Goal: Transaction & Acquisition: Book appointment/travel/reservation

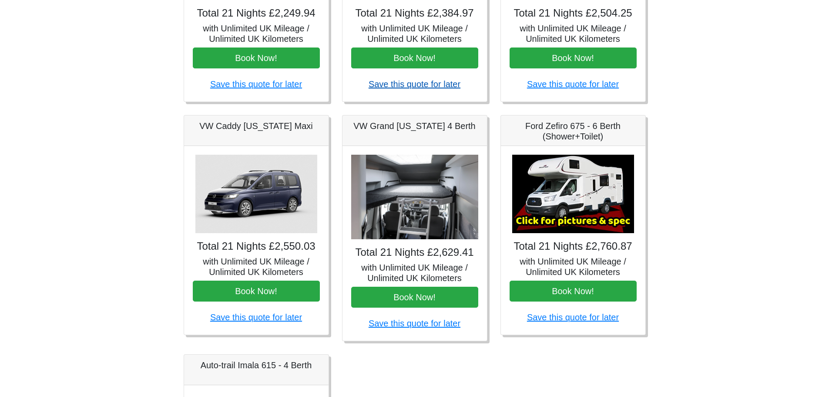
scroll to position [87, 0]
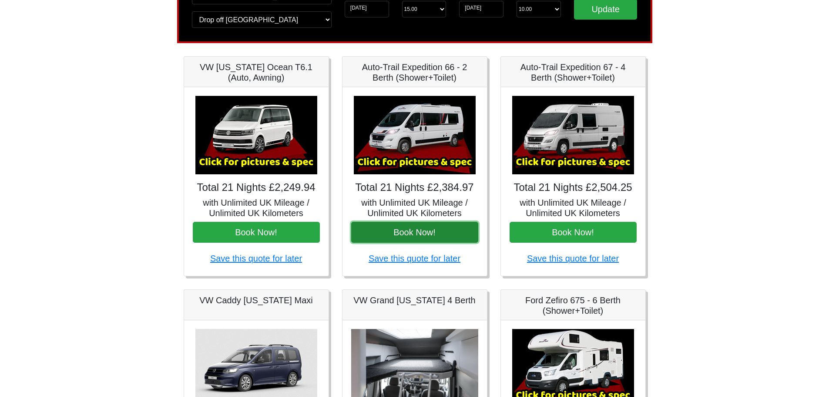
click at [406, 231] on button "Book Now!" at bounding box center [414, 232] width 127 height 21
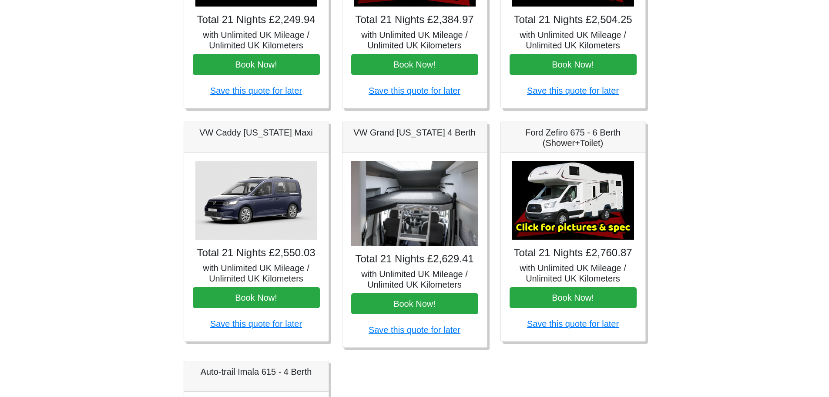
scroll to position [0, 0]
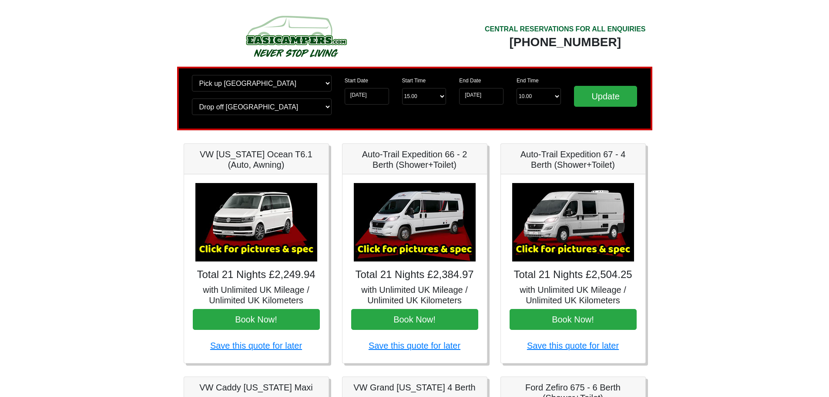
click at [308, 41] on img at bounding box center [295, 36] width 165 height 48
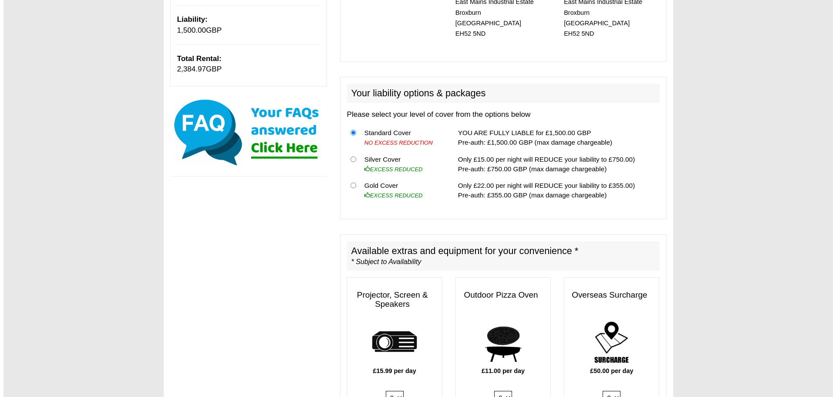
scroll to position [218, 0]
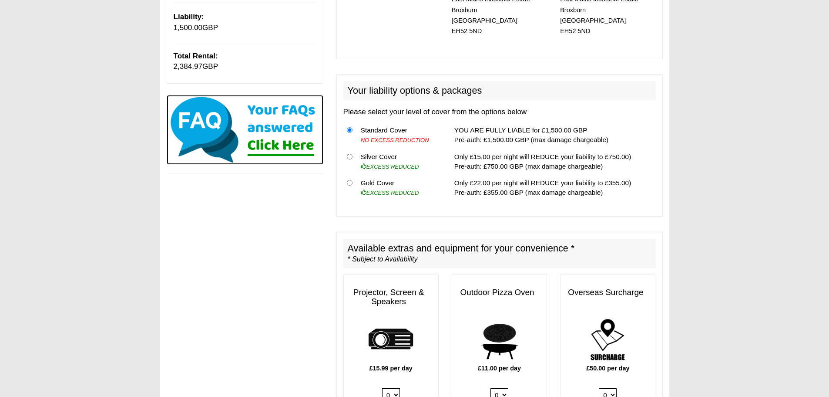
click at [279, 145] on img at bounding box center [245, 130] width 157 height 70
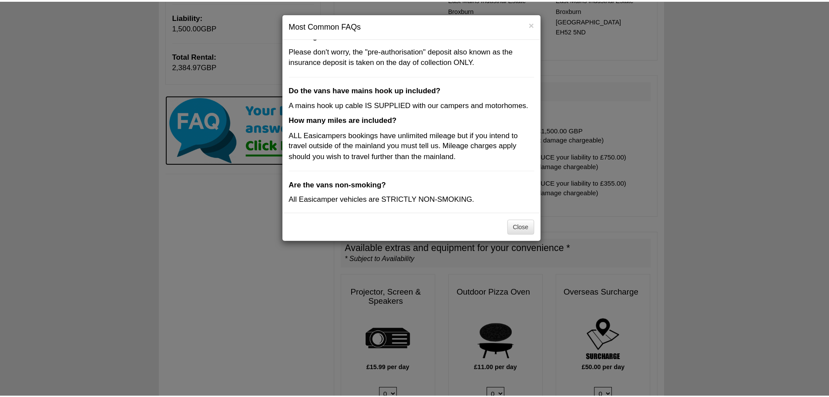
scroll to position [209, 0]
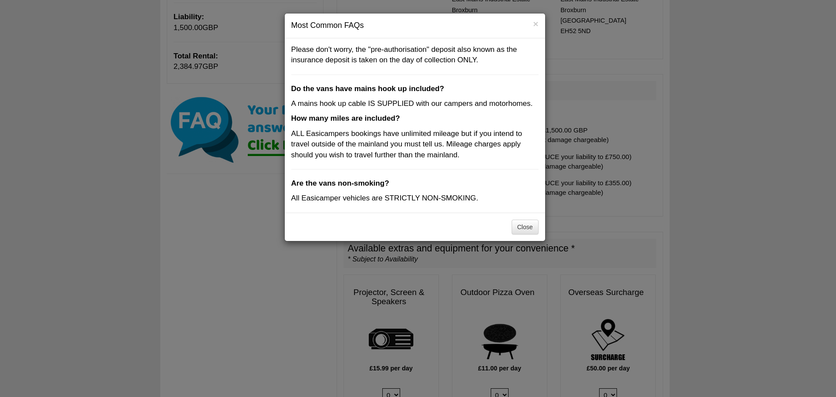
click at [268, 192] on div "× Most Common FAQs Is there an age restriction in place? Yes, you must meet the…" at bounding box center [418, 198] width 836 height 397
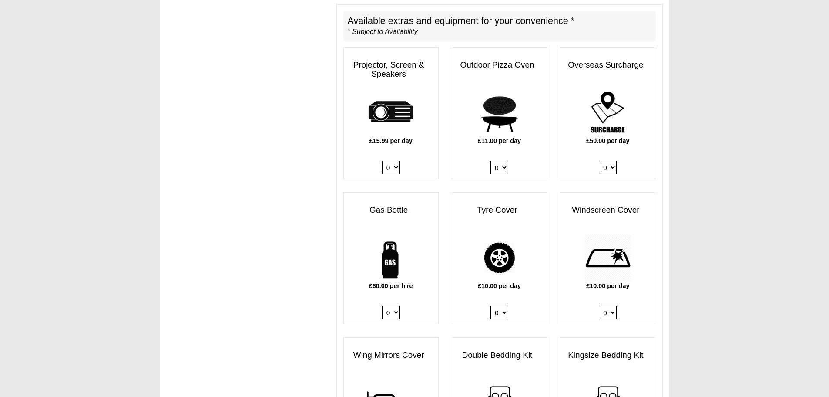
scroll to position [348, 0]
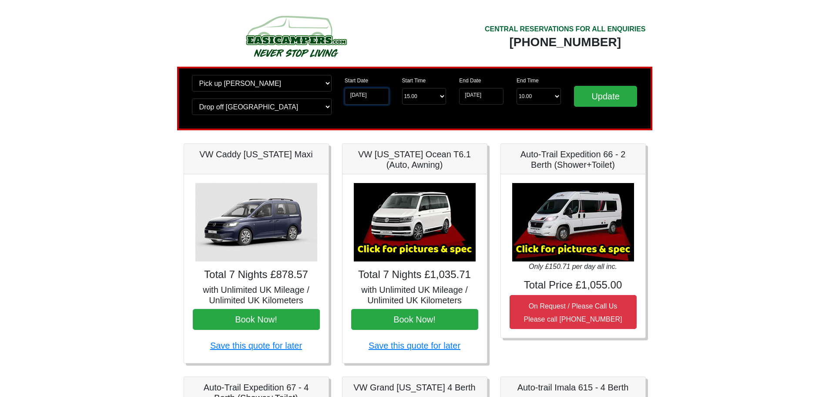
click at [364, 95] on input "19-08-2025" at bounding box center [367, 96] width 44 height 17
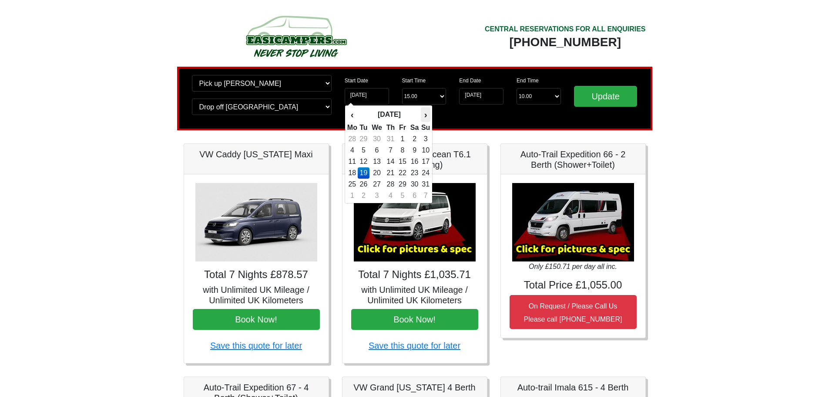
click at [430, 114] on th "›" at bounding box center [426, 114] width 10 height 15
click at [352, 173] on td "15" at bounding box center [352, 172] width 11 height 11
type input "[DATE]"
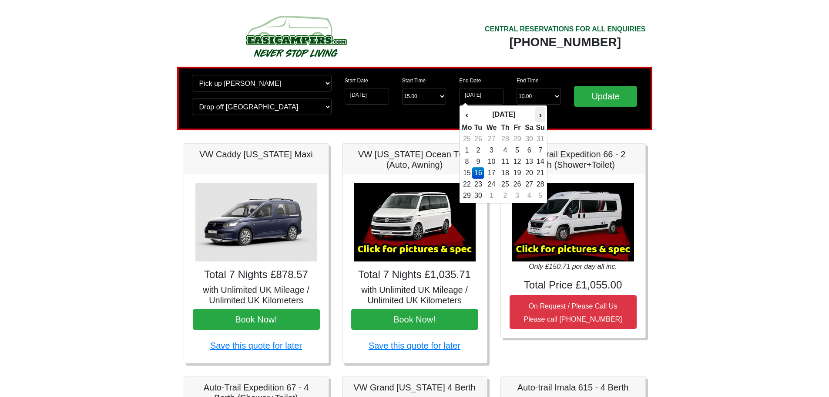
click at [539, 113] on th "›" at bounding box center [540, 114] width 10 height 15
click at [468, 151] on td "6" at bounding box center [466, 150] width 11 height 11
type input "[DATE]"
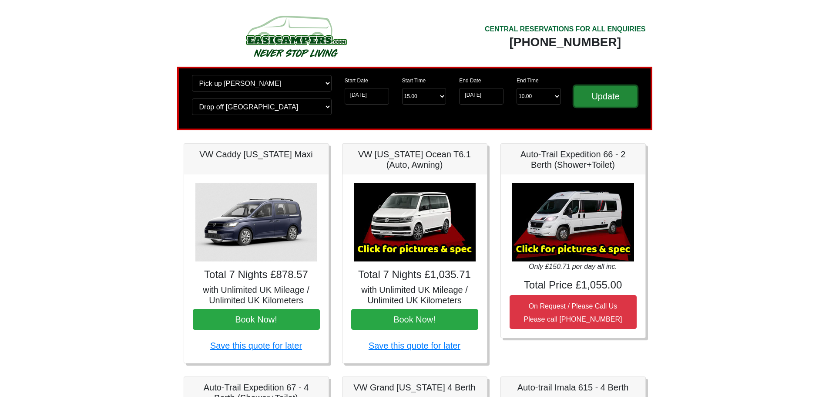
click at [601, 94] on input "Update" at bounding box center [606, 96] width 64 height 21
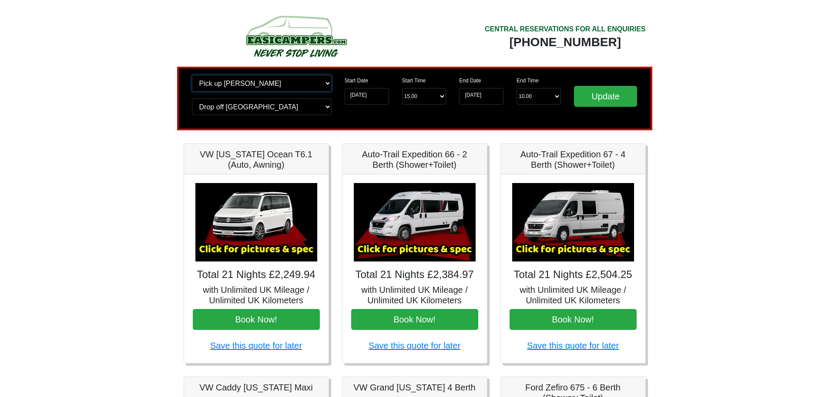
click at [297, 87] on select "Change pick up location? Pick up Blackburn Birmingham Airport Blackburn Lancash…" at bounding box center [262, 83] width 140 height 17
click at [192, 75] on select "Change pick up location? Pick up Blackburn Birmingham Airport Blackburn Lancash…" at bounding box center [262, 83] width 140 height 17
click at [597, 98] on input "Update" at bounding box center [606, 96] width 64 height 21
click at [323, 82] on select "Change pick up location? Pick up Blackburn Birmingham Airport Blackburn Lancash…" at bounding box center [262, 83] width 140 height 17
select select "QUE1"
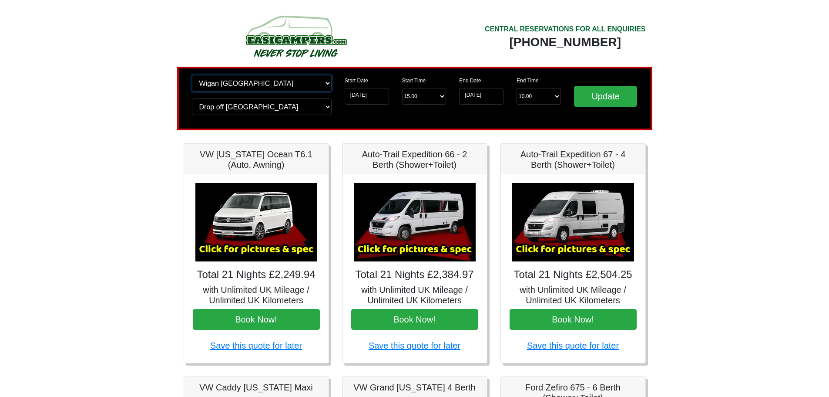
click at [192, 75] on select "Change pick up location? Pick up Blackburn Birmingham Airport Blackburn Lancash…" at bounding box center [262, 83] width 140 height 17
click at [311, 107] on select "Change drop off location? Drop off Blackburn Birmingham Airport Blackburn Lanca…" at bounding box center [262, 106] width 140 height 17
select select "QUE1"
click at [192, 98] on select "Change drop off location? Drop off Blackburn Birmingham Airport Blackburn Lanca…" at bounding box center [262, 106] width 140 height 17
click at [596, 93] on input "Update" at bounding box center [606, 96] width 64 height 21
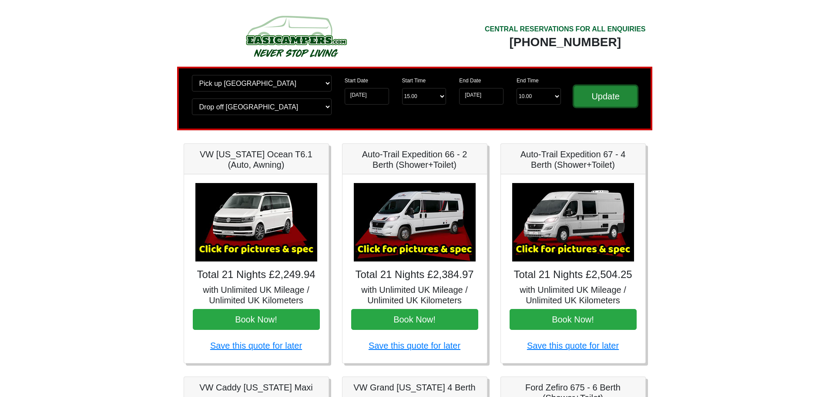
click at [599, 94] on input "Update" at bounding box center [606, 96] width 64 height 21
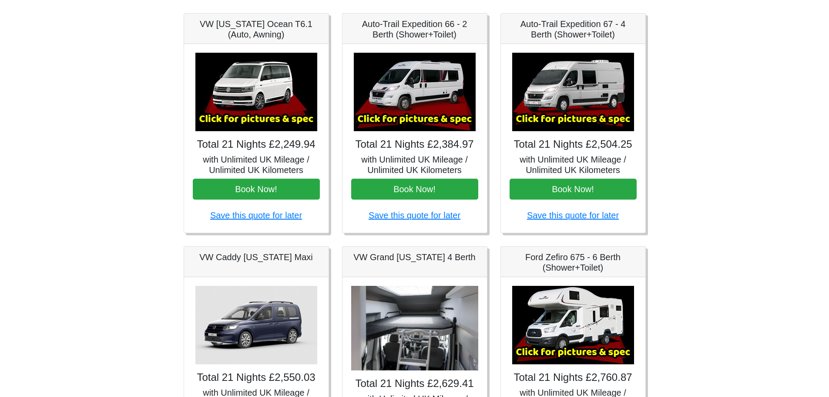
scroll to position [131, 0]
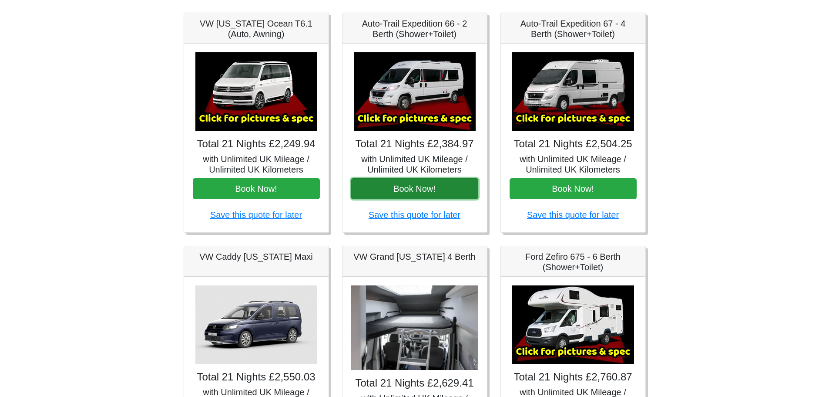
click at [407, 184] on button "Book Now!" at bounding box center [414, 188] width 127 height 21
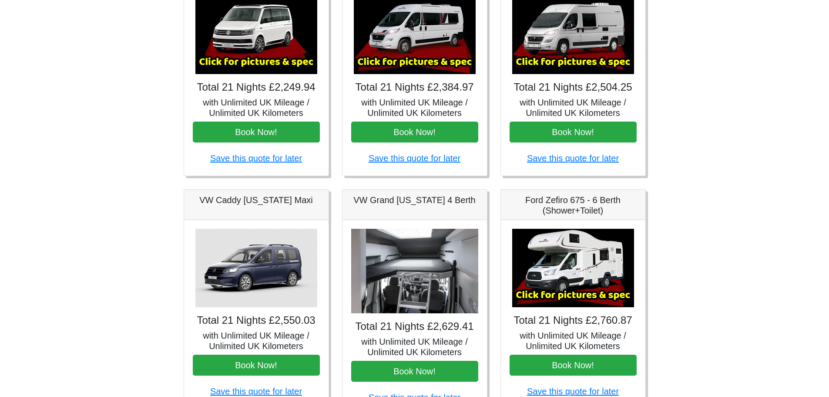
scroll to position [0, 0]
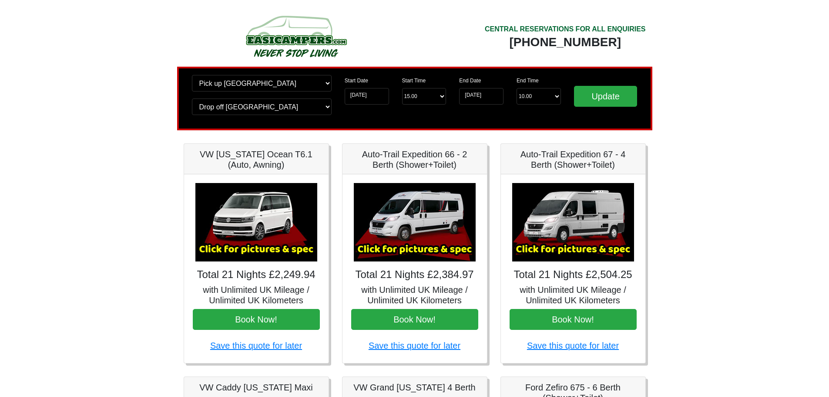
click at [311, 47] on img at bounding box center [295, 36] width 165 height 48
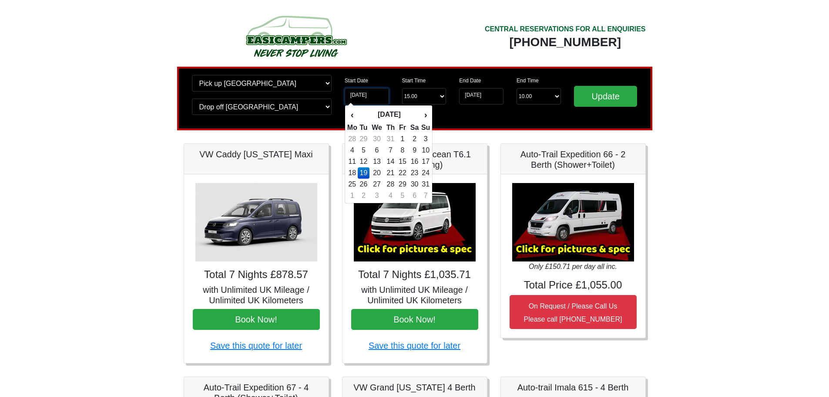
click at [370, 95] on input "19-08-2025" at bounding box center [367, 96] width 44 height 17
click at [424, 116] on th "›" at bounding box center [426, 114] width 10 height 15
click at [355, 174] on td "15" at bounding box center [352, 172] width 11 height 11
type input "15-09-2025"
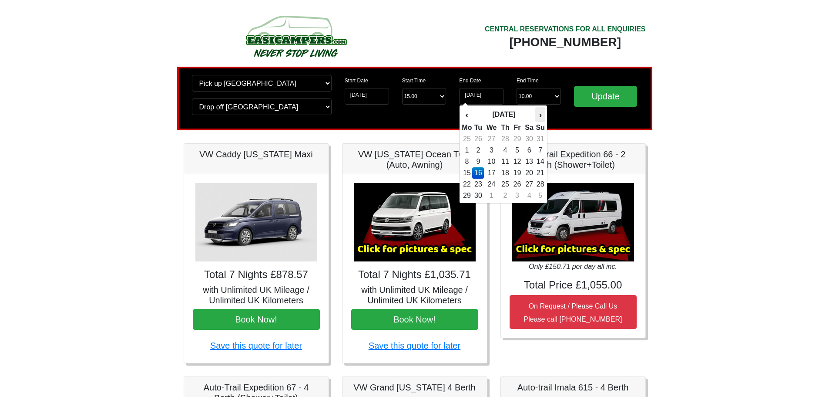
click at [541, 115] on th "›" at bounding box center [540, 114] width 10 height 15
click at [469, 150] on td "6" at bounding box center [466, 150] width 11 height 11
type input "[DATE]"
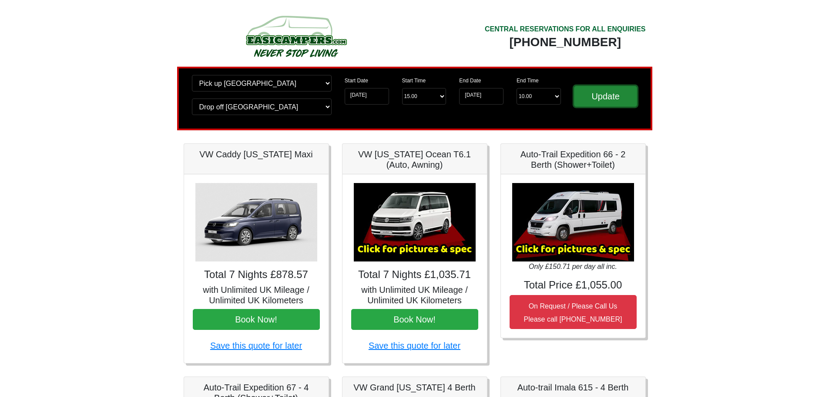
drag, startPoint x: 613, startPoint y: 95, endPoint x: 594, endPoint y: 118, distance: 30.0
click at [613, 95] on input "Update" at bounding box center [606, 96] width 64 height 21
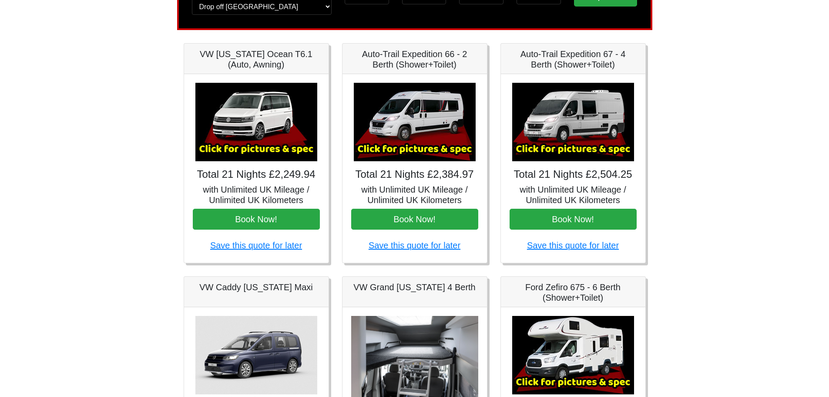
scroll to position [131, 0]
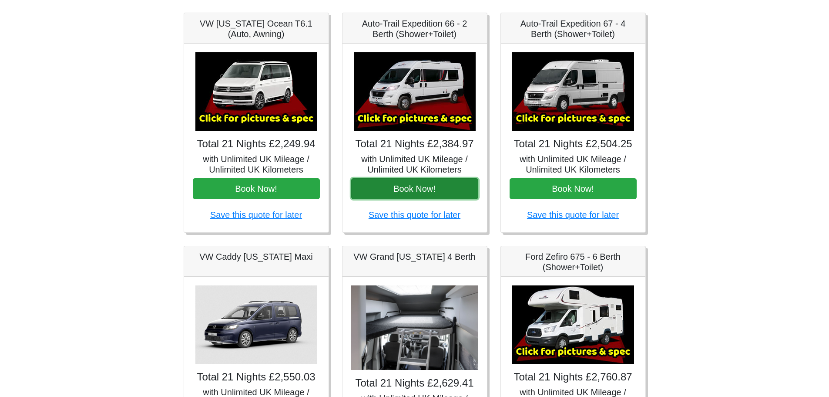
click at [415, 185] on button "Book Now!" at bounding box center [414, 188] width 127 height 21
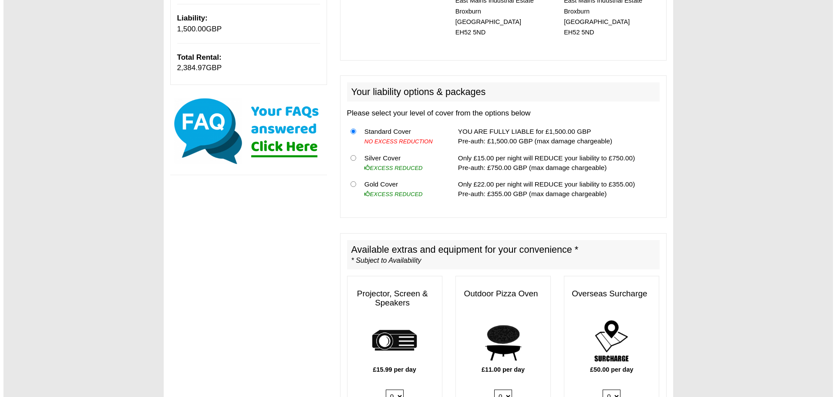
scroll to position [87, 0]
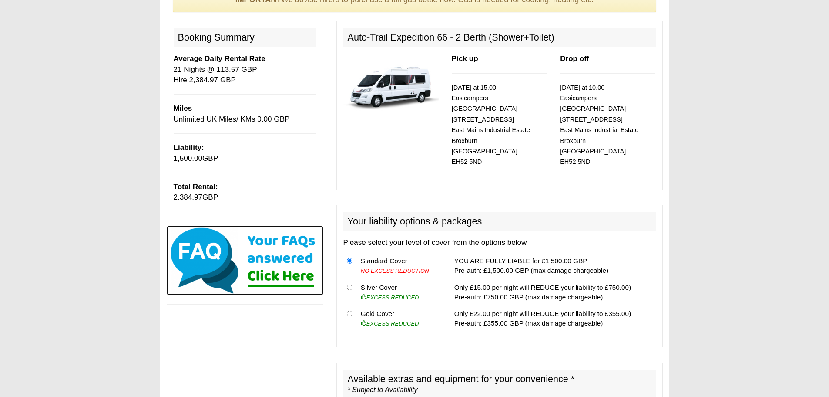
click at [268, 254] on img at bounding box center [245, 261] width 157 height 70
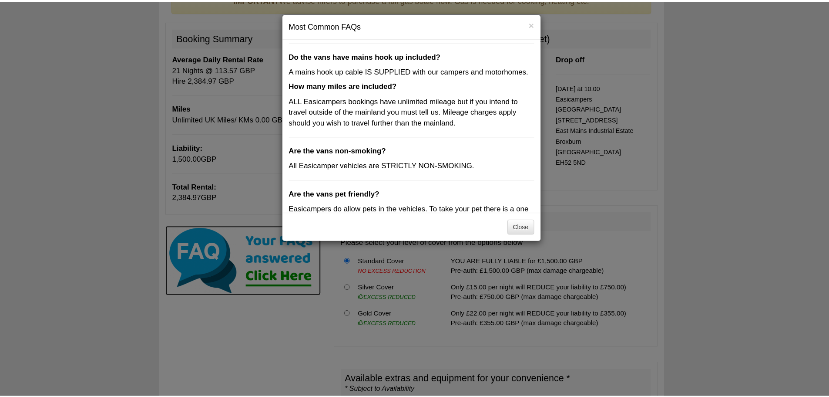
scroll to position [254, 0]
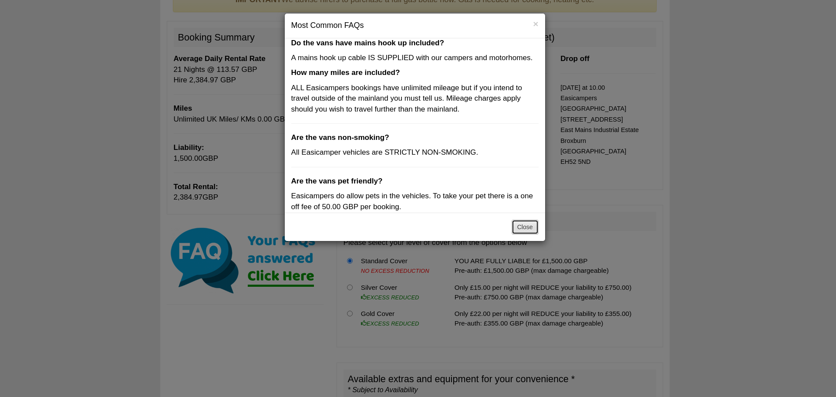
click at [528, 226] on button "Close" at bounding box center [525, 226] width 27 height 15
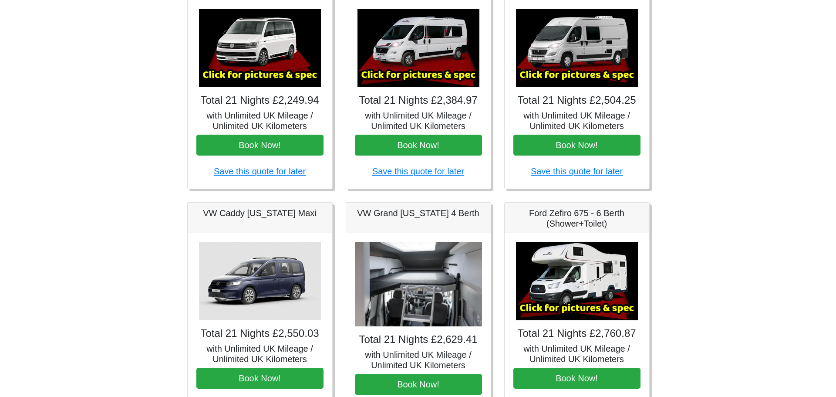
scroll to position [44, 0]
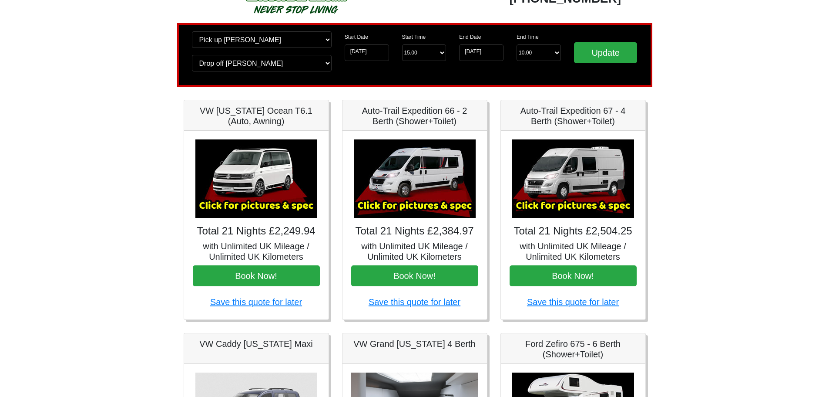
click at [258, 182] on img at bounding box center [256, 178] width 122 height 78
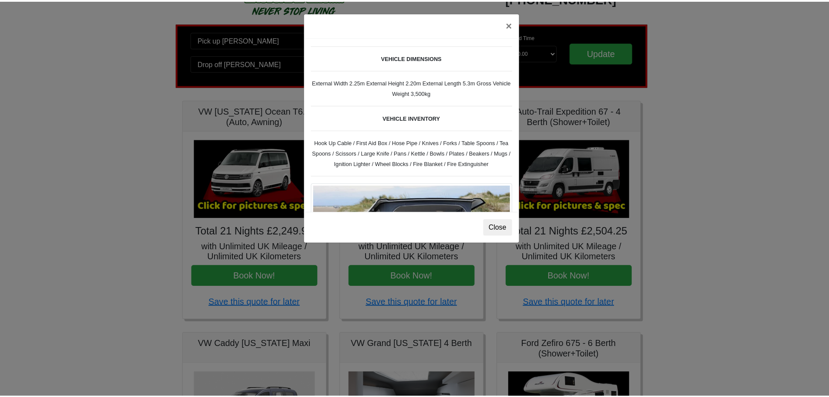
scroll to position [261, 0]
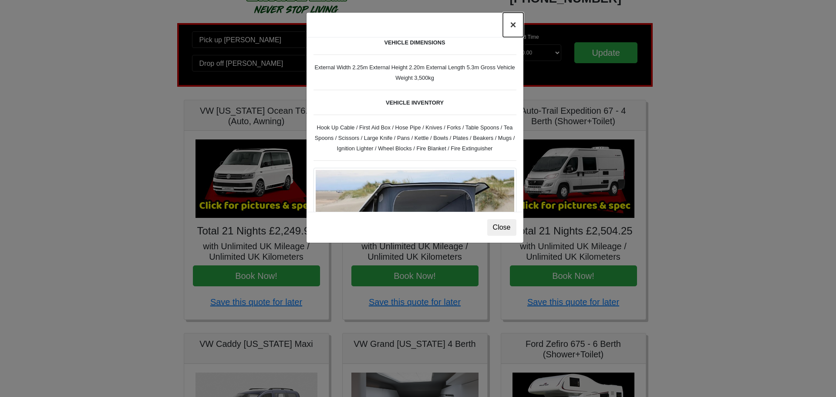
click at [509, 20] on button "×" at bounding box center [513, 25] width 20 height 24
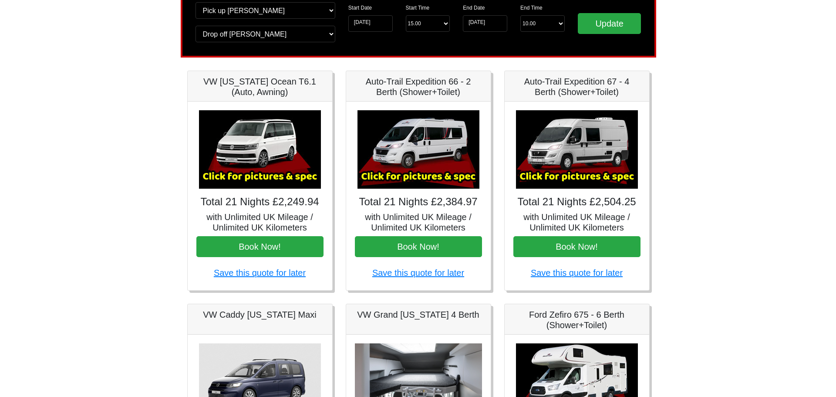
scroll to position [87, 0]
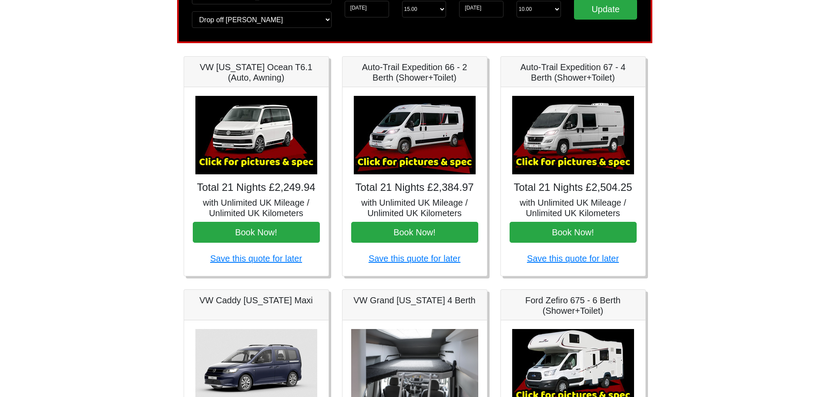
click at [408, 150] on img at bounding box center [415, 135] width 122 height 78
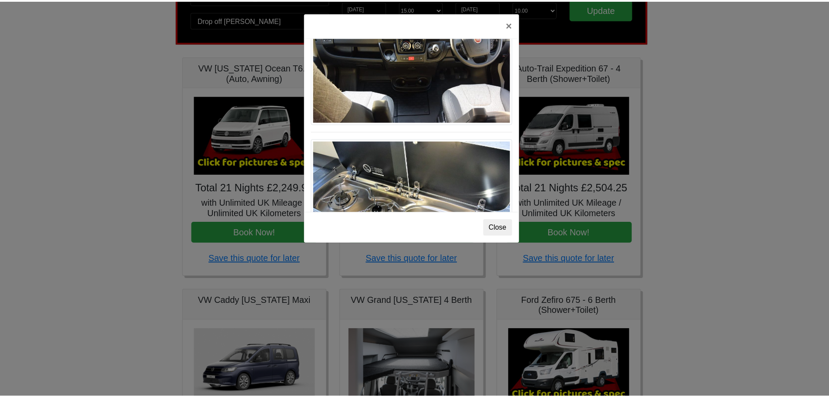
scroll to position [906, 0]
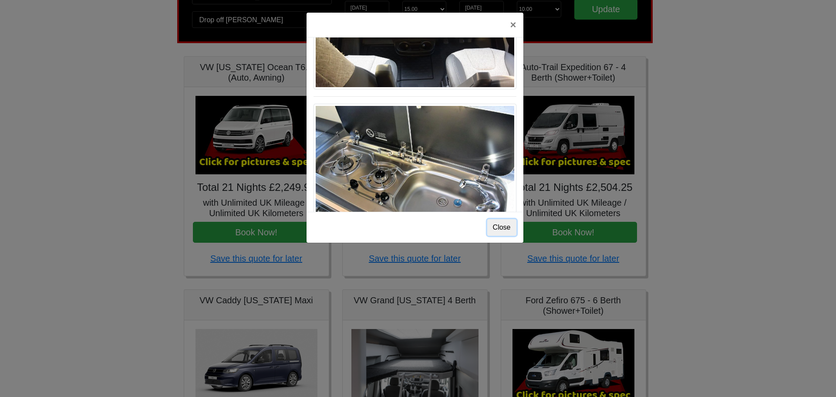
click at [501, 228] on button "Close" at bounding box center [501, 227] width 29 height 17
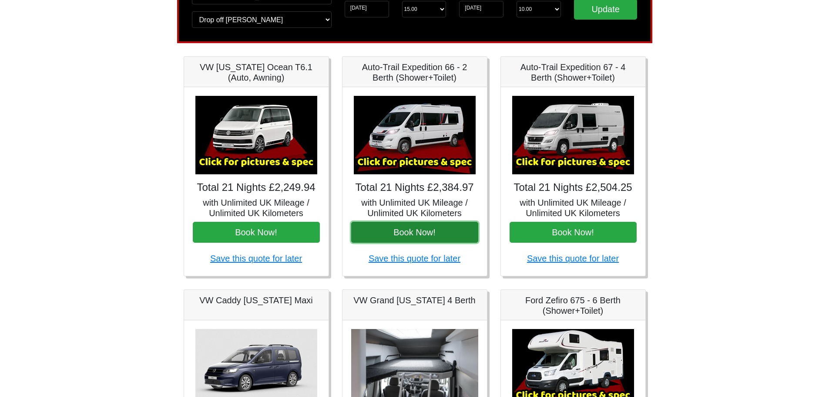
click at [418, 232] on button "Book Now!" at bounding box center [414, 232] width 127 height 21
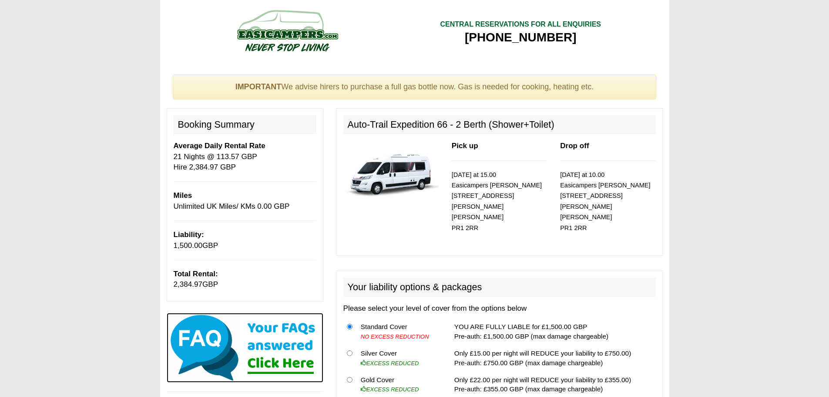
click at [273, 341] on img at bounding box center [245, 348] width 157 height 70
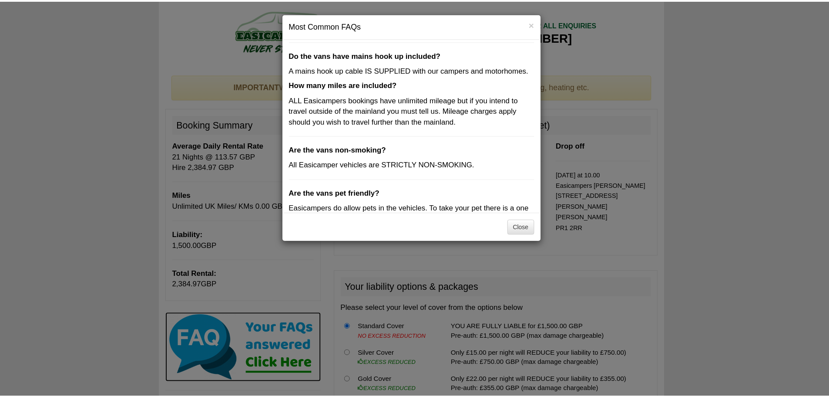
scroll to position [254, 0]
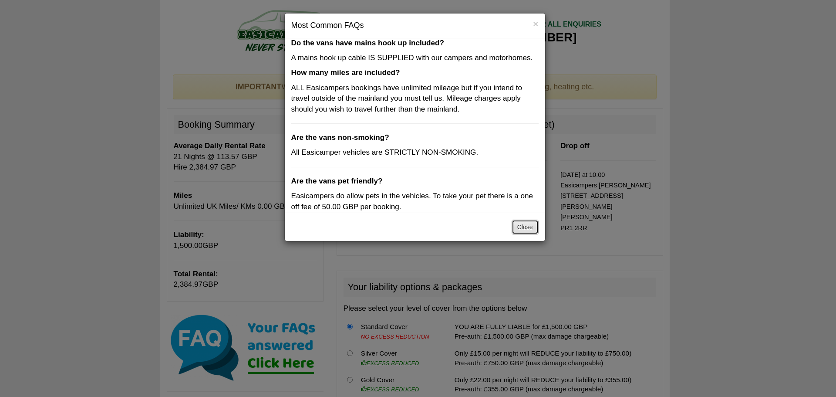
click at [520, 226] on button "Close" at bounding box center [525, 226] width 27 height 15
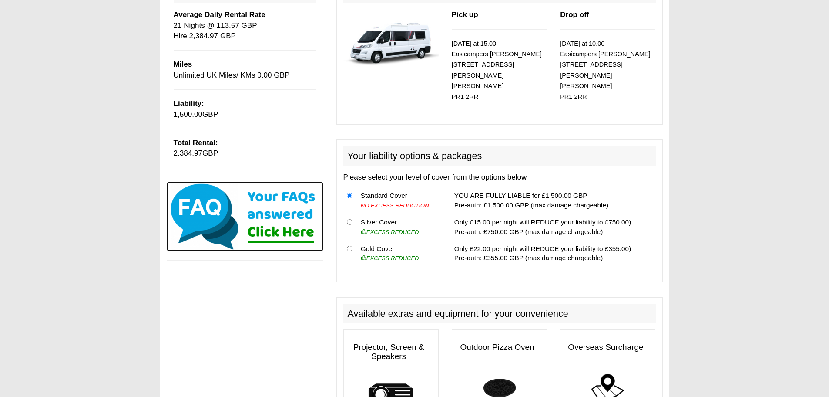
scroll to position [0, 0]
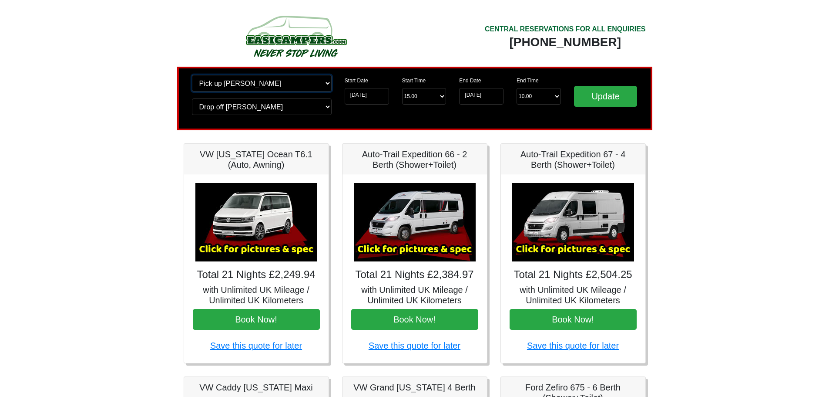
click at [252, 91] on select "Change pick up location? Pick up Preston Birmingham Airport Blackburn Lancashir…" at bounding box center [262, 83] width 140 height 17
select select "EDI"
click at [192, 75] on select "Change pick up location? Pick up Preston Birmingham Airport Blackburn Lancashir…" at bounding box center [262, 83] width 140 height 17
click at [269, 110] on select "Change drop off location? Drop off Preston Birmingham Airport Blackburn Lancash…" at bounding box center [262, 106] width 140 height 17
select select "EDI"
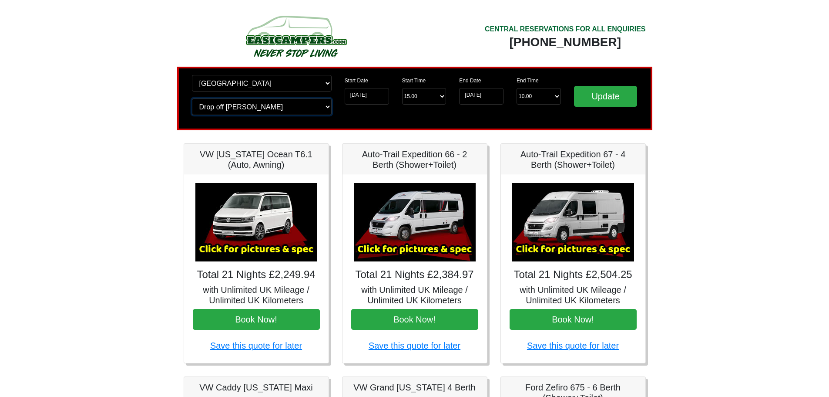
click at [192, 98] on select "Change drop off location? Drop off Preston Birmingham Airport Blackburn Lancash…" at bounding box center [262, 106] width 140 height 17
click at [600, 100] on input "Update" at bounding box center [606, 96] width 64 height 21
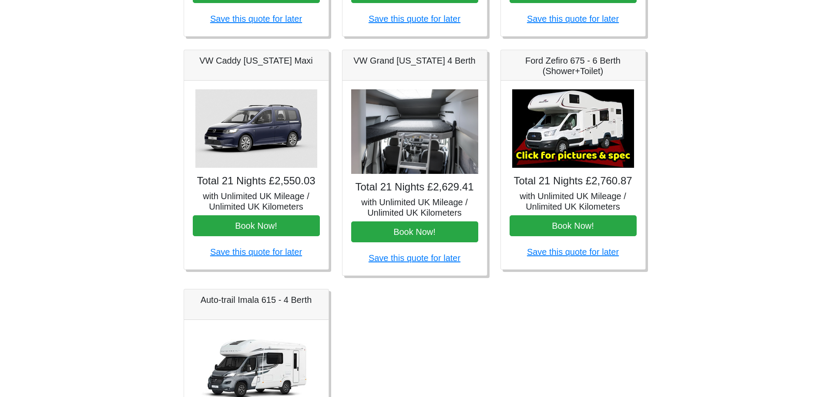
scroll to position [348, 0]
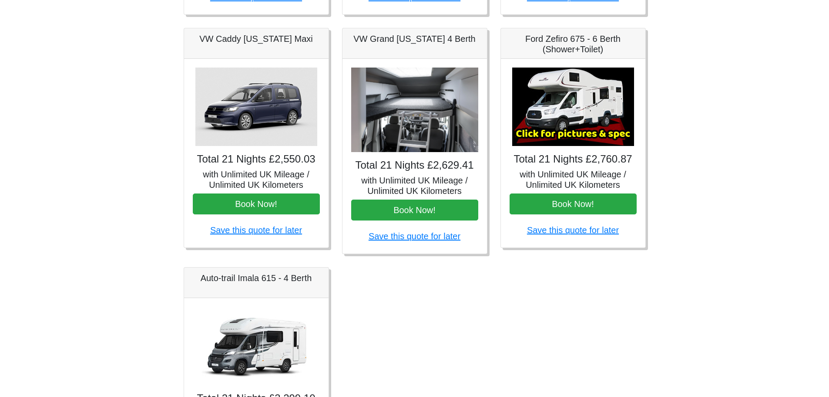
click at [407, 116] on img at bounding box center [414, 109] width 127 height 85
click at [408, 178] on h5 "with Unlimited UK Mileage / Unlimited UK Kilometers" at bounding box center [414, 185] width 127 height 21
click at [419, 135] on img at bounding box center [414, 109] width 127 height 85
click at [410, 213] on button "Book Now!" at bounding box center [414, 209] width 127 height 21
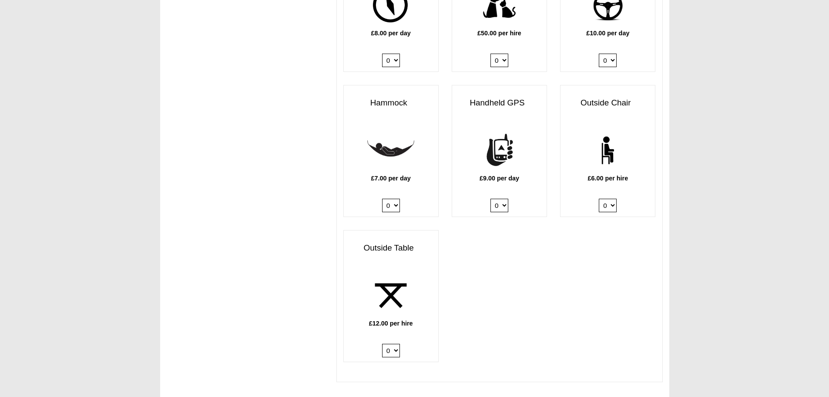
scroll to position [1350, 0]
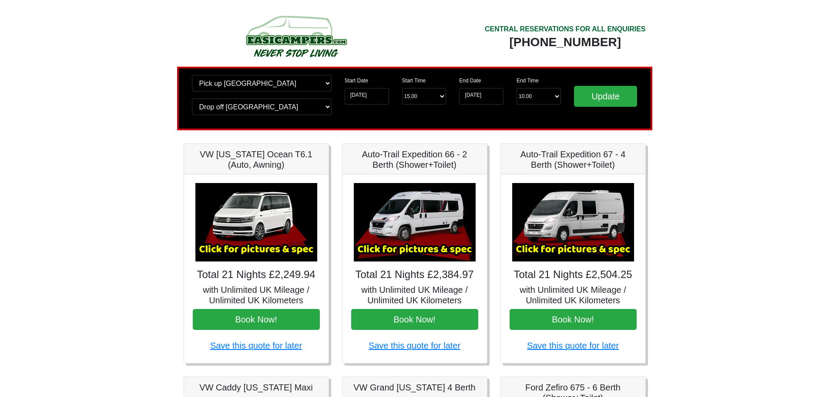
click at [303, 36] on img at bounding box center [295, 36] width 165 height 48
click at [300, 41] on img at bounding box center [295, 36] width 165 height 48
select select "EDI"
